Goal: Information Seeking & Learning: Check status

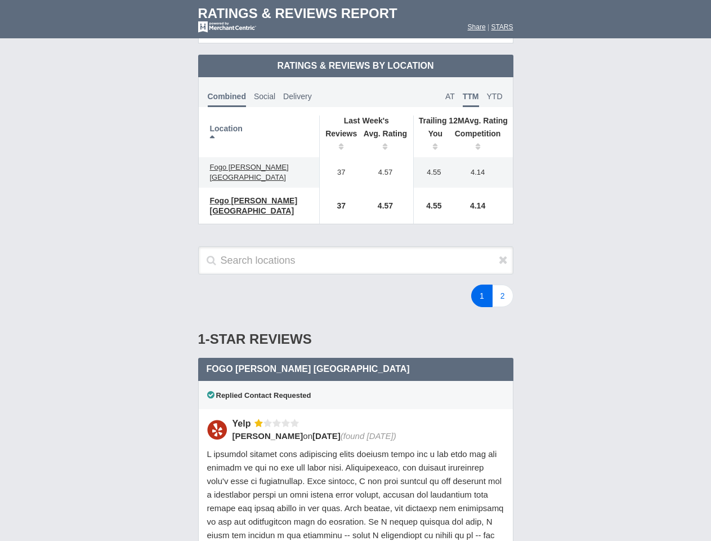
scroll to position [546, 0]
click at [355, 284] on div "1 2" at bounding box center [426, 295] width 197 height 23
click at [259, 127] on th "Location" at bounding box center [259, 136] width 121 height 42
click at [338, 132] on th "Reviews" at bounding box center [338, 142] width 38 height 32
click at [386, 132] on th "Avg. Rating" at bounding box center [386, 142] width 56 height 32
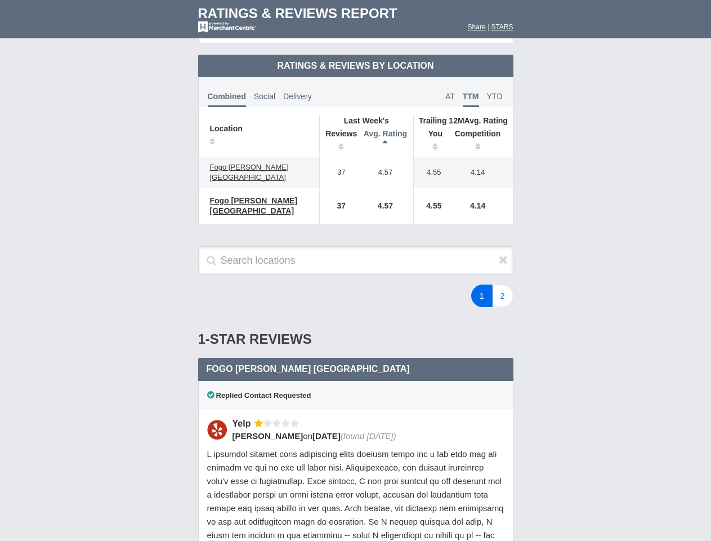
click at [431, 132] on th "You" at bounding box center [431, 142] width 35 height 32
click at [481, 132] on th "Competition" at bounding box center [481, 142] width 64 height 32
click at [356, 381] on div "Replied Contact Requested" at bounding box center [355, 395] width 315 height 28
click at [503, 254] on icon at bounding box center [503, 259] width 9 height 11
